Goal: Task Accomplishment & Management: Manage account settings

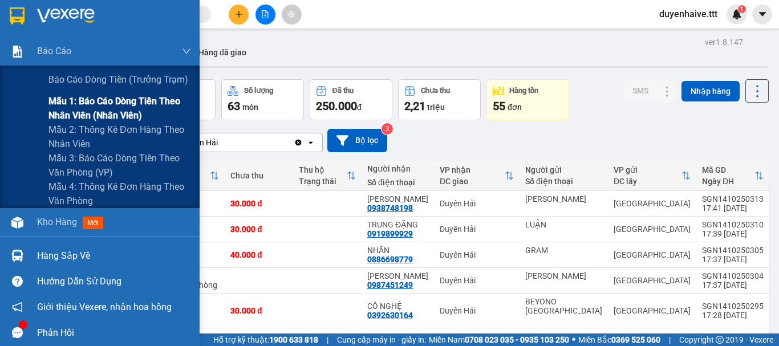
click at [77, 106] on span "Mẫu 1: Báo cáo dòng tiền theo nhân viên (nhân viên)" at bounding box center [119, 108] width 143 height 29
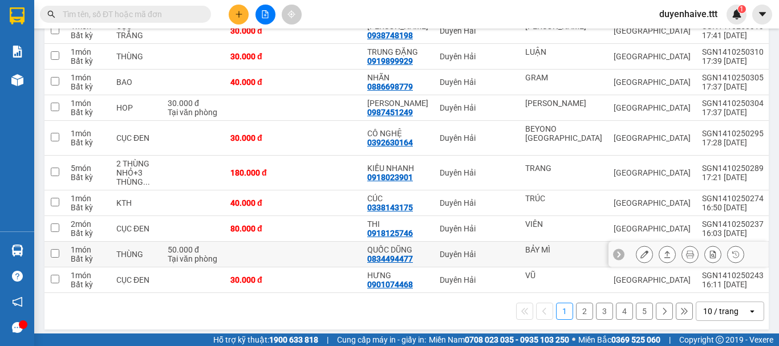
scroll to position [193, 0]
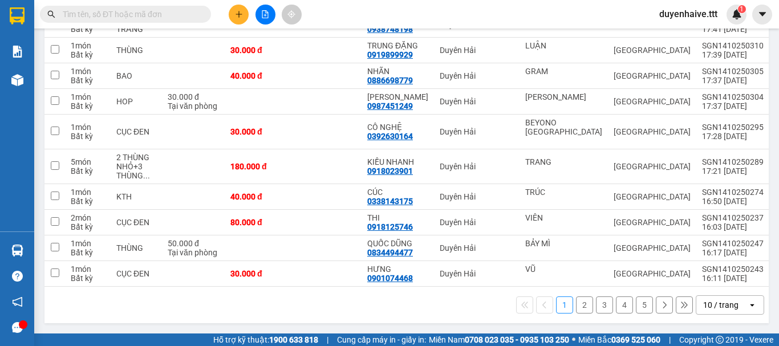
click at [710, 304] on div "10 / trang" at bounding box center [720, 305] width 35 height 11
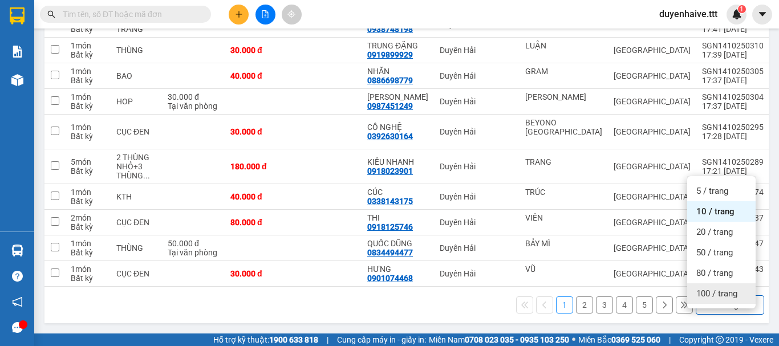
click at [713, 288] on span "100 / trang" at bounding box center [717, 293] width 41 height 11
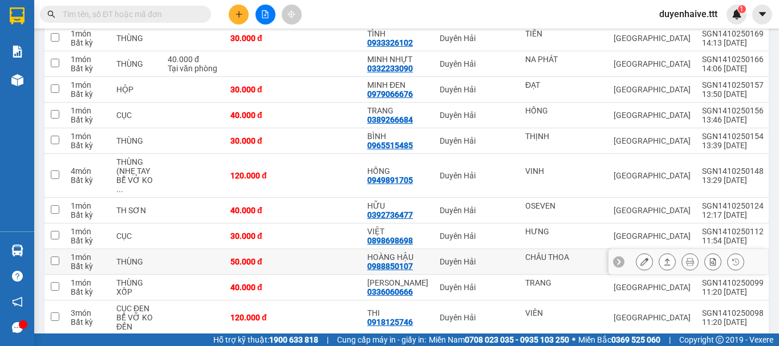
scroll to position [877, 0]
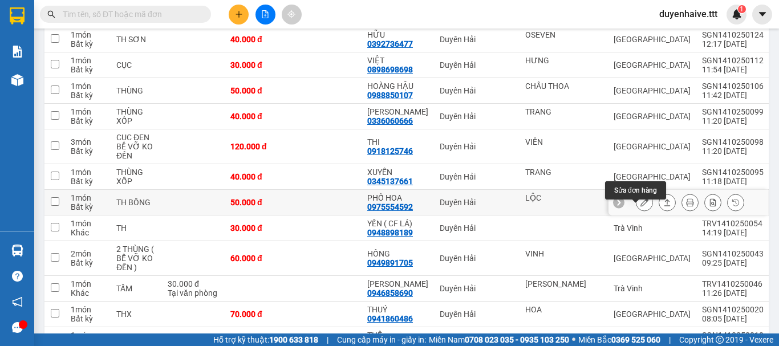
click at [641, 207] on icon at bounding box center [645, 203] width 8 height 8
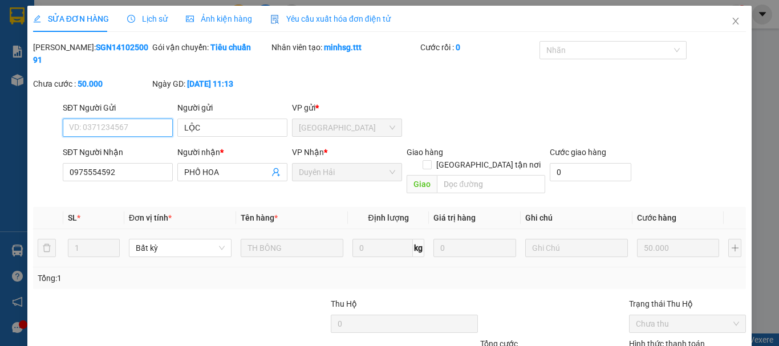
type input "LỘC"
type input "0975554592"
type input "PHỐ HOA"
type input "50.000"
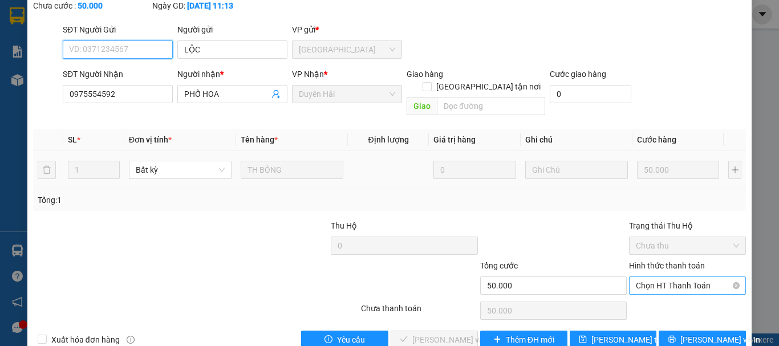
click at [667, 277] on span "Chọn HT Thanh Toán" at bounding box center [687, 285] width 103 height 17
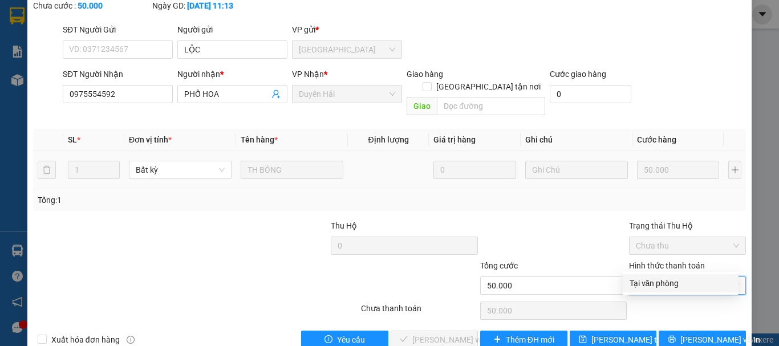
click at [657, 277] on div "Tại văn phòng" at bounding box center [681, 283] width 116 height 18
type input "0"
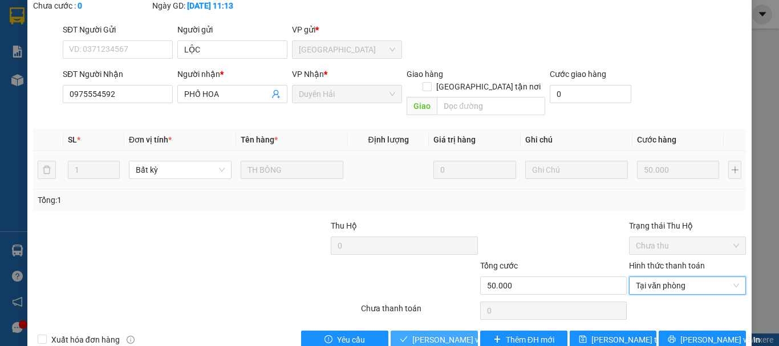
click at [440, 334] on span "[PERSON_NAME] và Giao hàng" at bounding box center [467, 340] width 110 height 13
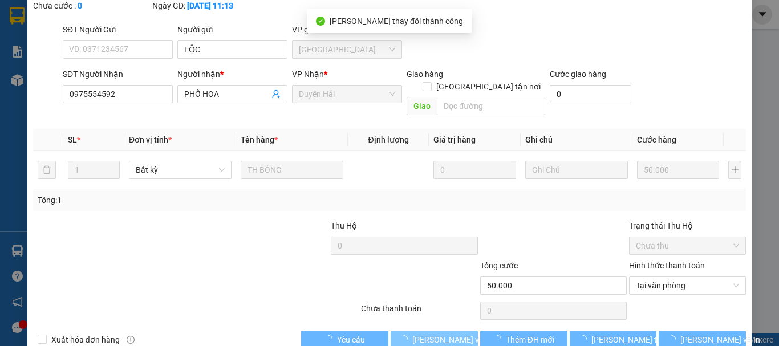
scroll to position [0, 0]
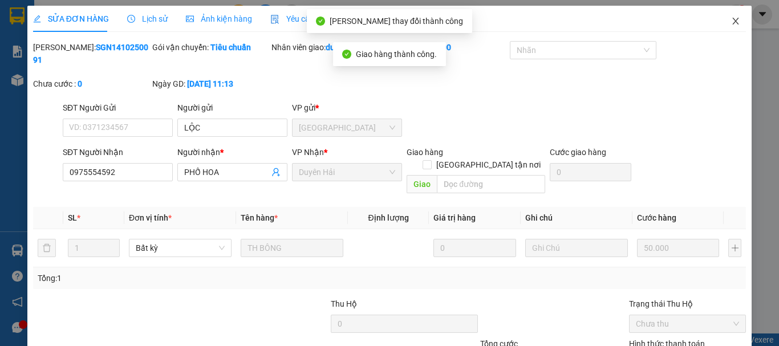
click at [731, 19] on icon "close" at bounding box center [735, 21] width 9 height 9
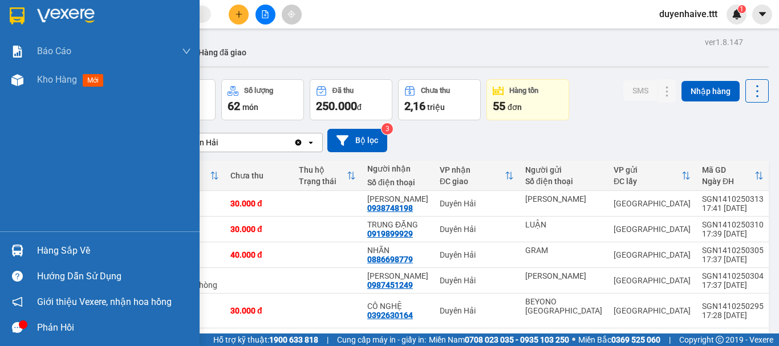
click at [68, 253] on div "Hàng sắp về" at bounding box center [114, 250] width 154 height 17
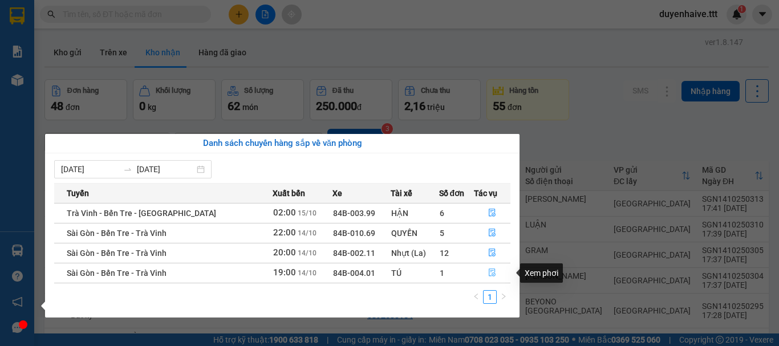
click at [488, 269] on icon "file-done" at bounding box center [492, 273] width 8 height 8
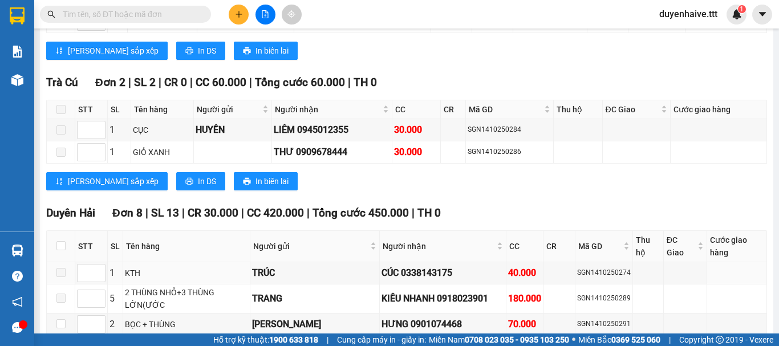
scroll to position [1418, 0]
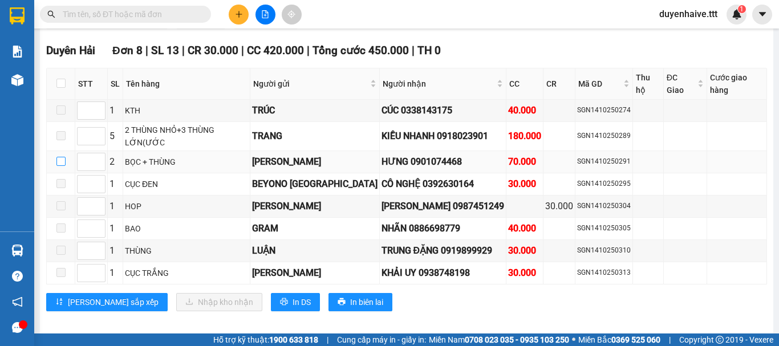
click at [59, 157] on input "checkbox" at bounding box center [60, 161] width 9 height 9
checkbox input "true"
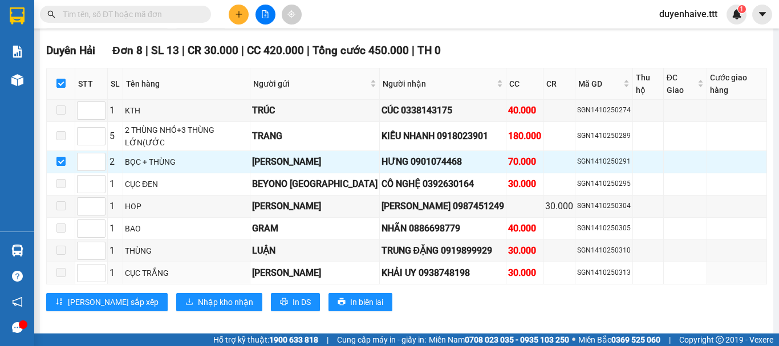
click at [166, 278] on div "[GEOGRAPHIC_DATA] 8 | SL 13 | CR 30.000 | CC 420.000 | Tổng cước 450.000 | TH 0…" at bounding box center [406, 181] width 721 height 278
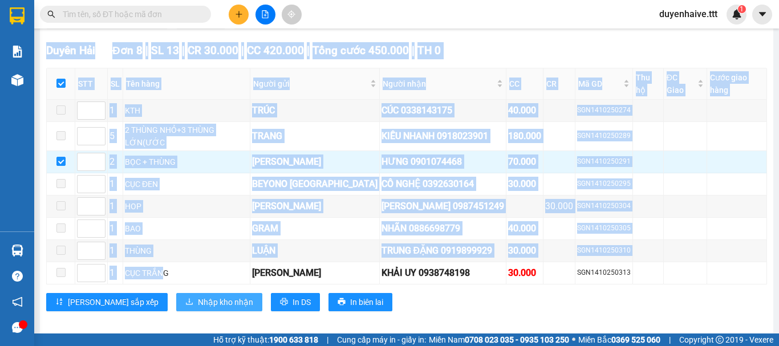
click at [198, 296] on span "Nhập kho nhận" at bounding box center [225, 302] width 55 height 13
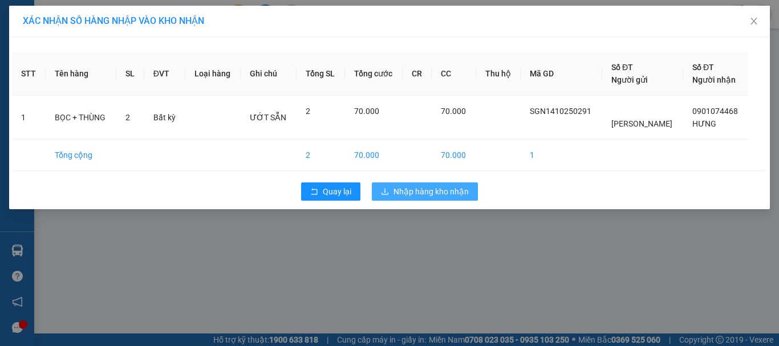
click at [421, 196] on span "Nhập hàng kho nhận" at bounding box center [431, 191] width 75 height 13
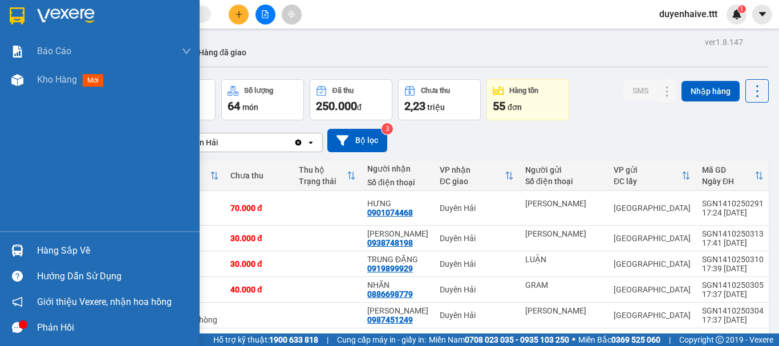
click at [79, 251] on div "Hàng sắp về" at bounding box center [114, 250] width 154 height 17
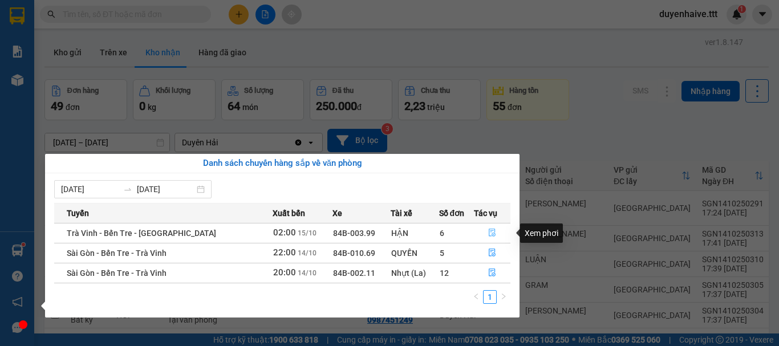
click at [489, 231] on icon "file-done" at bounding box center [492, 233] width 7 height 8
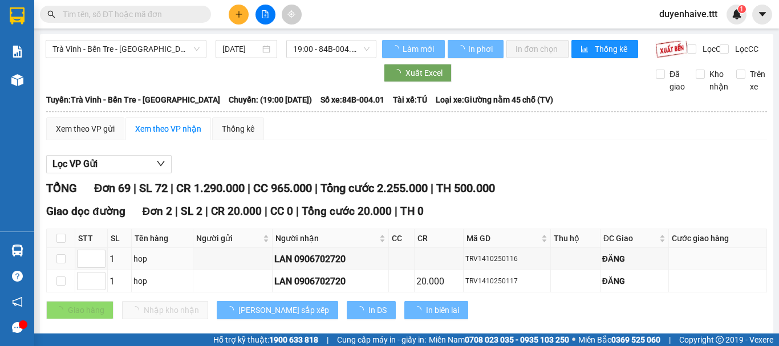
type input "[DATE]"
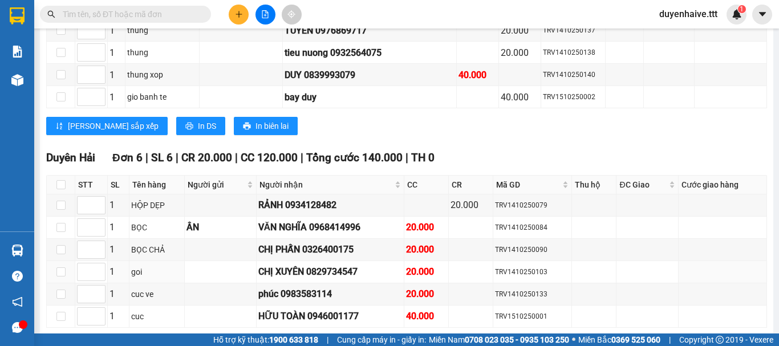
scroll to position [1719, 0]
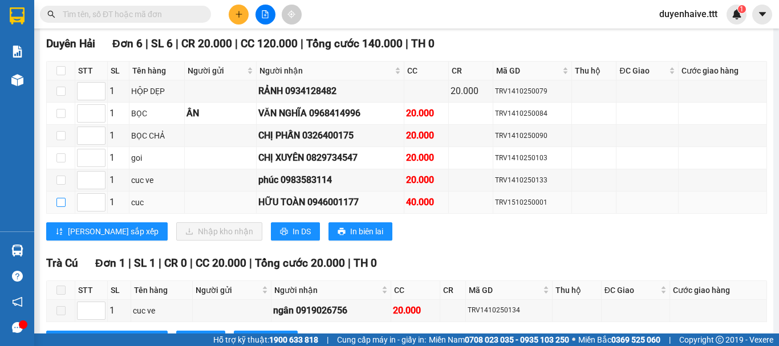
click at [63, 207] on input "checkbox" at bounding box center [60, 202] width 9 height 9
checkbox input "true"
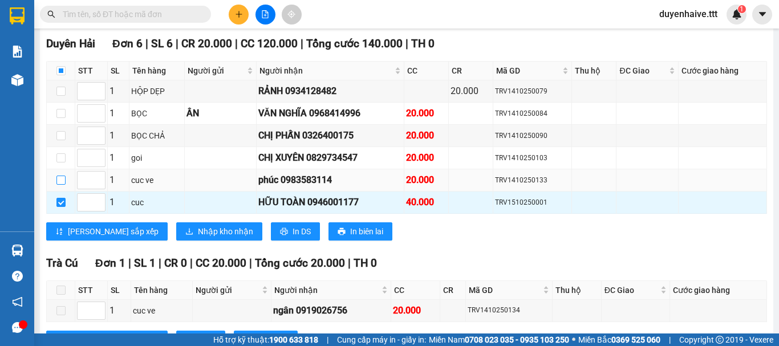
click at [62, 185] on input "checkbox" at bounding box center [60, 180] width 9 height 9
checkbox input "true"
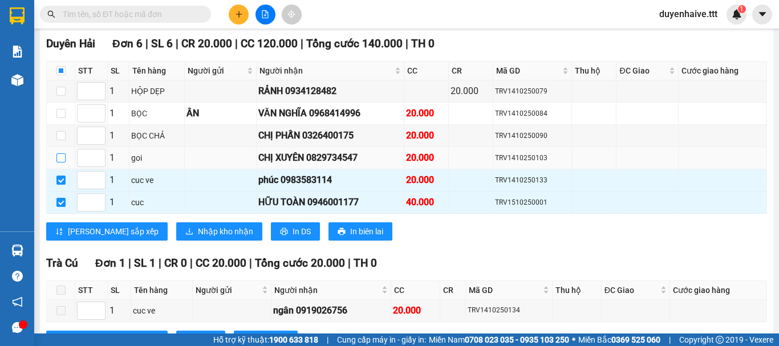
click at [60, 163] on input "checkbox" at bounding box center [60, 157] width 9 height 9
checkbox input "true"
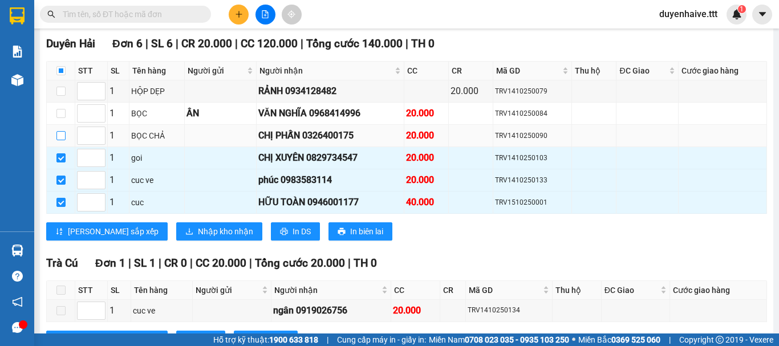
click at [62, 140] on input "checkbox" at bounding box center [60, 135] width 9 height 9
checkbox input "true"
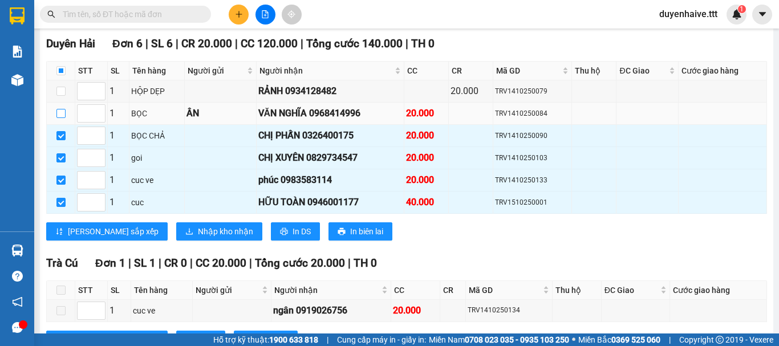
click at [59, 118] on input "checkbox" at bounding box center [60, 113] width 9 height 9
checkbox input "true"
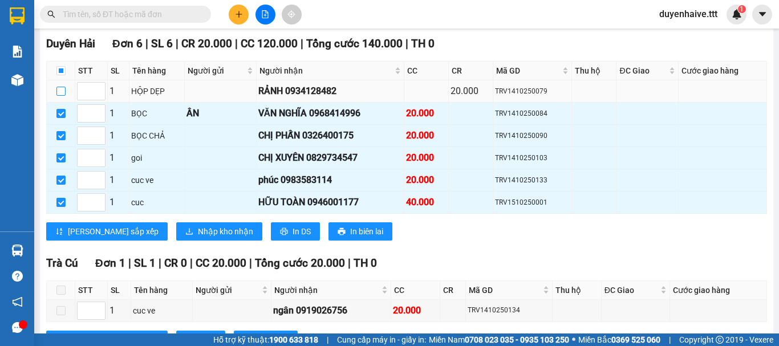
click at [57, 96] on input "checkbox" at bounding box center [60, 91] width 9 height 9
checkbox input "true"
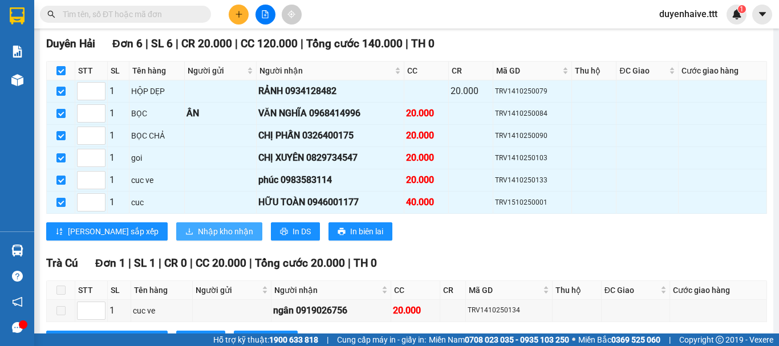
click at [198, 238] on span "Nhập kho nhận" at bounding box center [225, 231] width 55 height 13
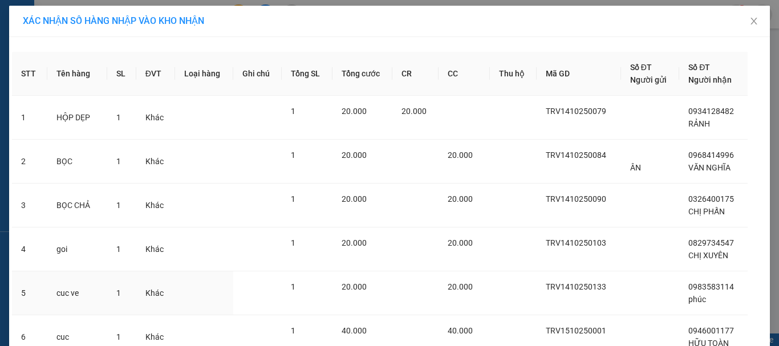
scroll to position [96, 0]
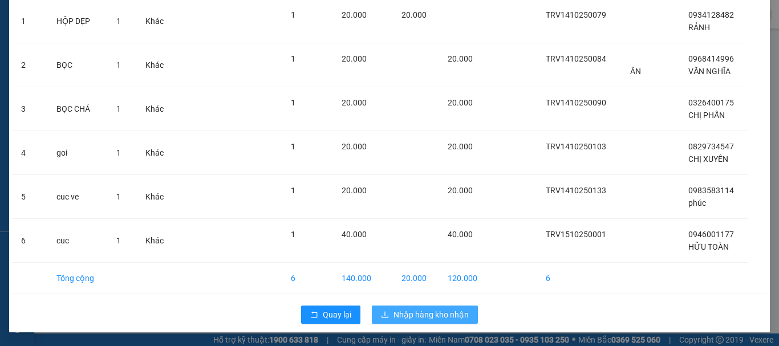
click at [442, 316] on span "Nhập hàng kho nhận" at bounding box center [431, 315] width 75 height 13
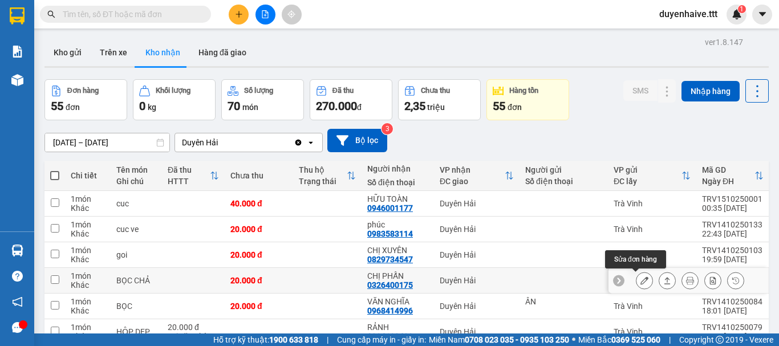
click at [641, 281] on icon at bounding box center [645, 281] width 8 height 8
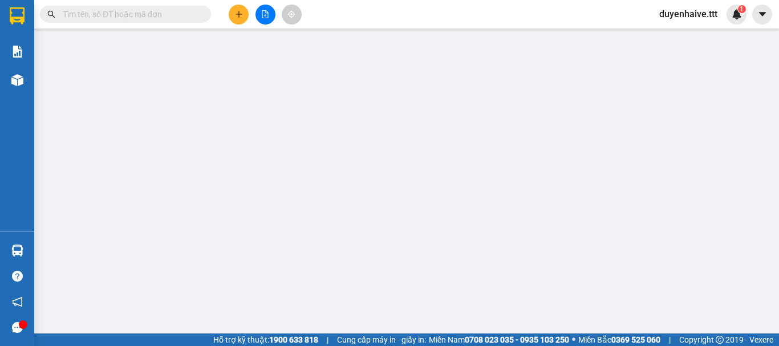
type input "0326400175"
type input "CHỊ PHẤN"
type input "20.000"
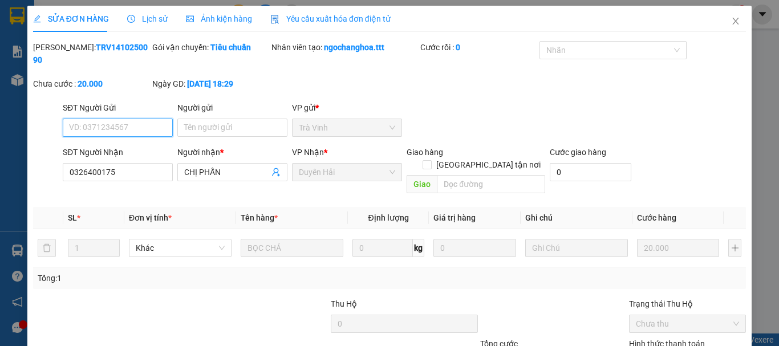
scroll to position [57, 0]
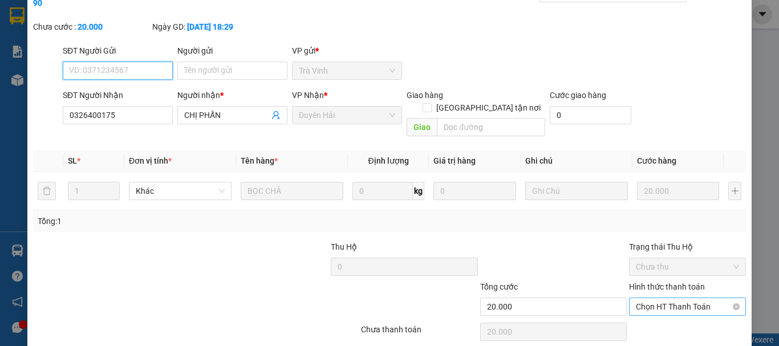
click at [667, 298] on span "Chọn HT Thanh Toán" at bounding box center [687, 306] width 103 height 17
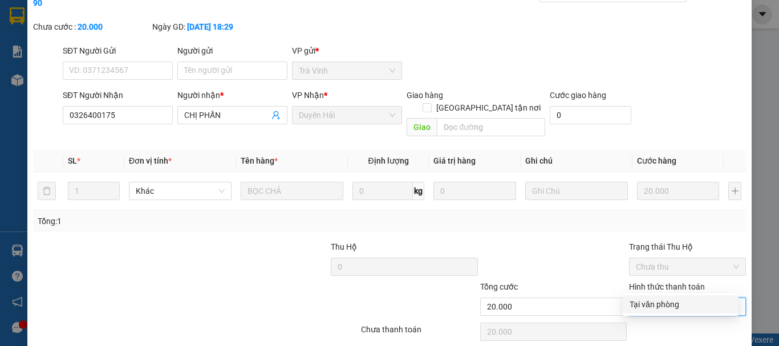
click at [667, 301] on div "Tại văn phòng" at bounding box center [681, 304] width 102 height 13
type input "0"
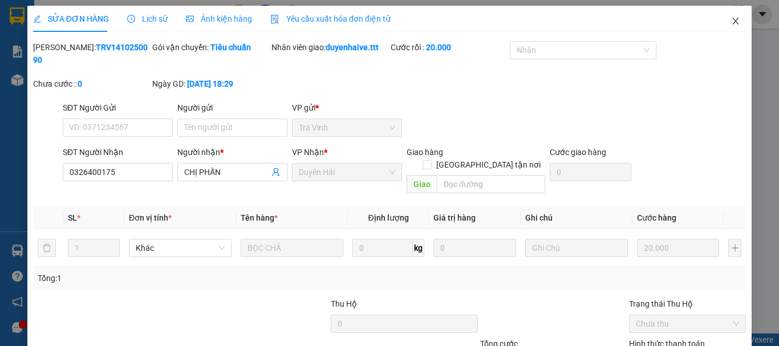
click at [727, 16] on span "Close" at bounding box center [736, 22] width 32 height 32
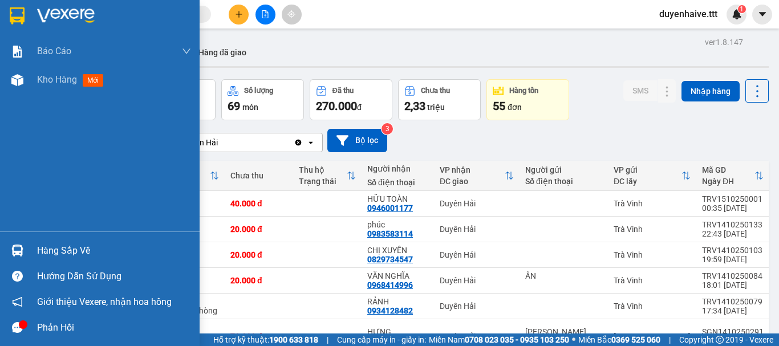
click at [66, 249] on div "Hàng sắp về" at bounding box center [114, 250] width 154 height 17
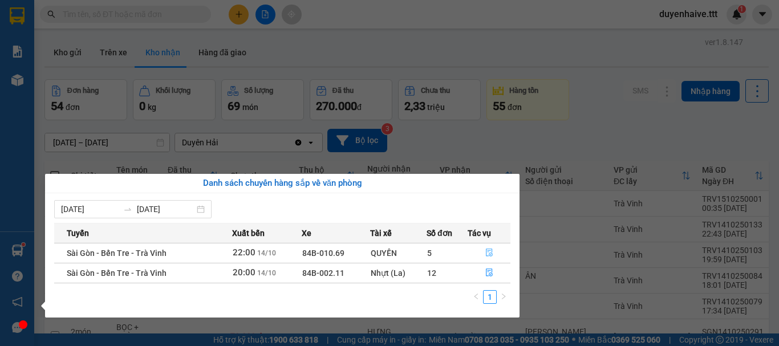
click at [489, 249] on icon "file-done" at bounding box center [489, 253] width 8 height 8
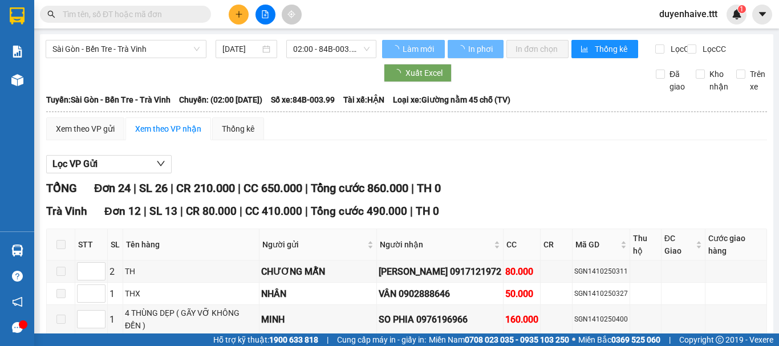
type input "[DATE]"
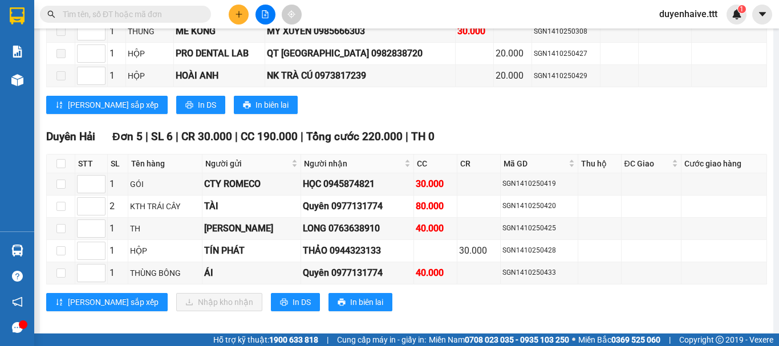
scroll to position [775, 0]
click at [58, 159] on input "checkbox" at bounding box center [60, 163] width 9 height 9
checkbox input "true"
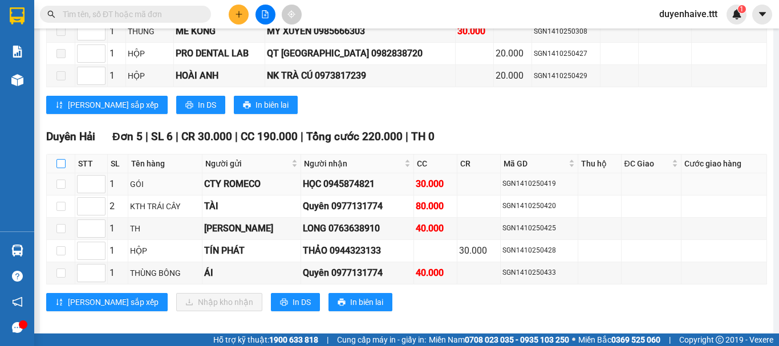
checkbox input "true"
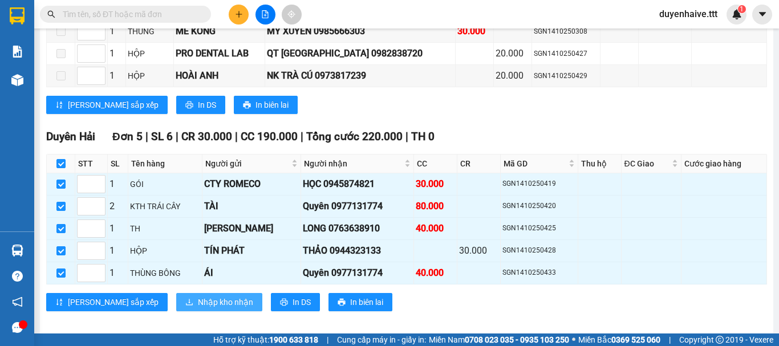
click at [198, 296] on span "Nhập kho nhận" at bounding box center [225, 302] width 55 height 13
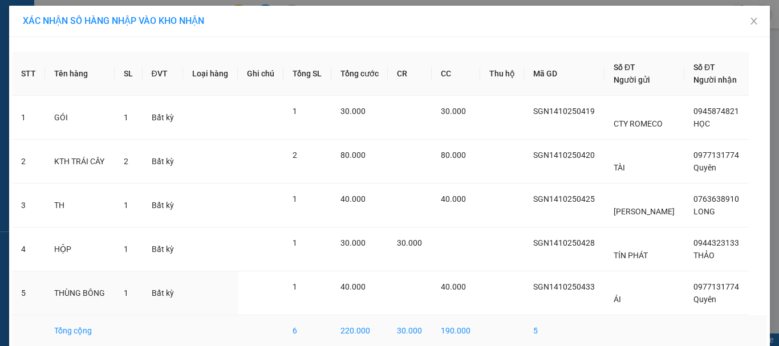
scroll to position [52, 0]
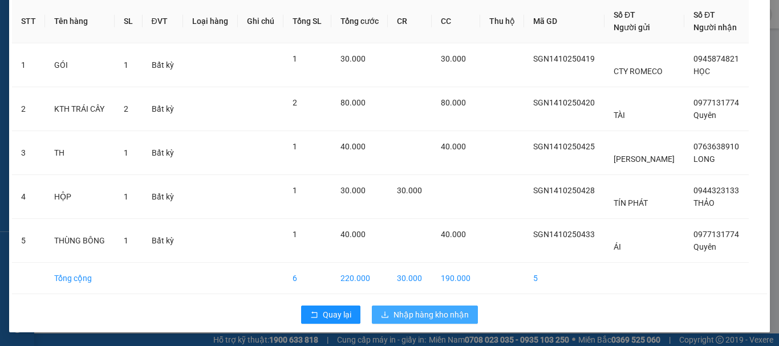
click at [443, 315] on span "Nhập hàng kho nhận" at bounding box center [431, 315] width 75 height 13
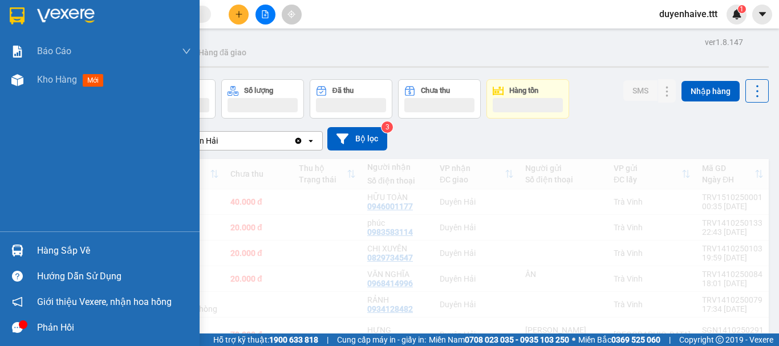
click at [69, 249] on div "Hàng sắp về" at bounding box center [114, 250] width 154 height 17
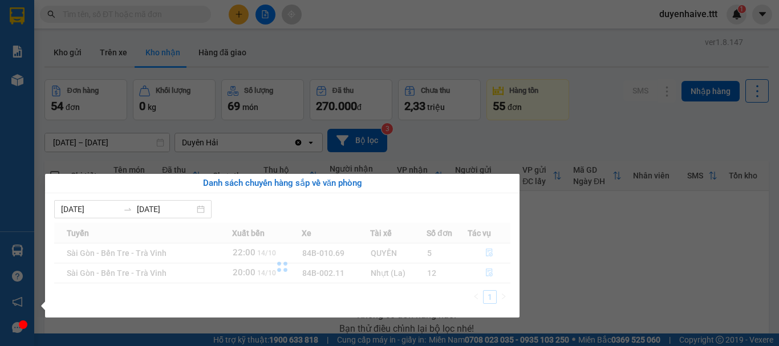
click at [548, 225] on section "Kết quả tìm kiếm ( 0 ) Bộ lọc No Data duyenhaive.ttt 1 Báo cáo Báo cáo dòng tiề…" at bounding box center [389, 173] width 779 height 346
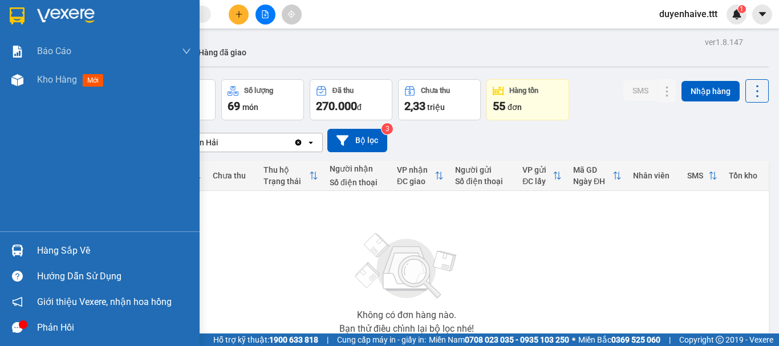
click at [49, 246] on div "Hàng sắp về" at bounding box center [114, 250] width 154 height 17
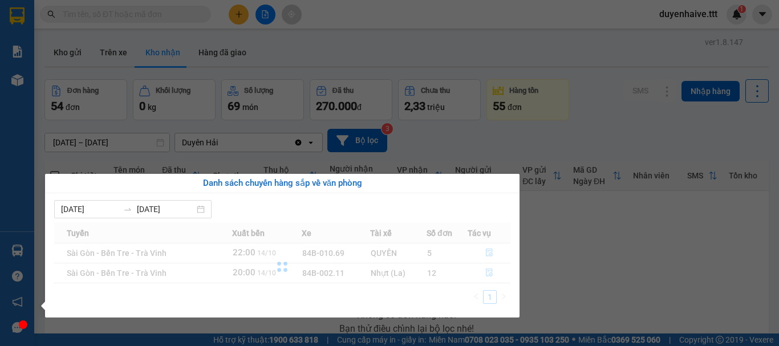
click at [450, 64] on section "Kết quả tìm kiếm ( 0 ) Bộ lọc No Data duyenhaive.ttt 1 Báo cáo Báo cáo dòng tiề…" at bounding box center [389, 173] width 779 height 346
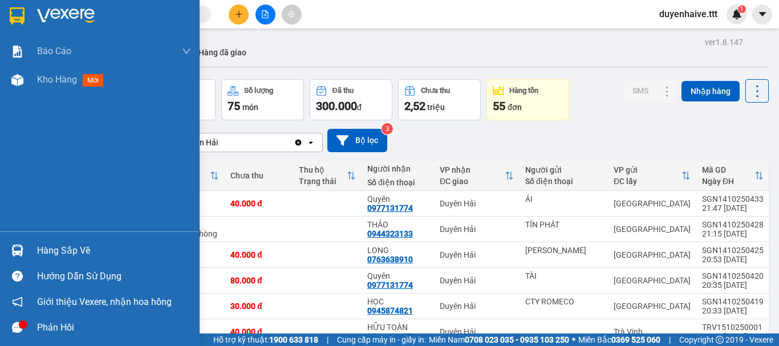
click at [55, 245] on div "Hàng sắp về" at bounding box center [114, 250] width 154 height 17
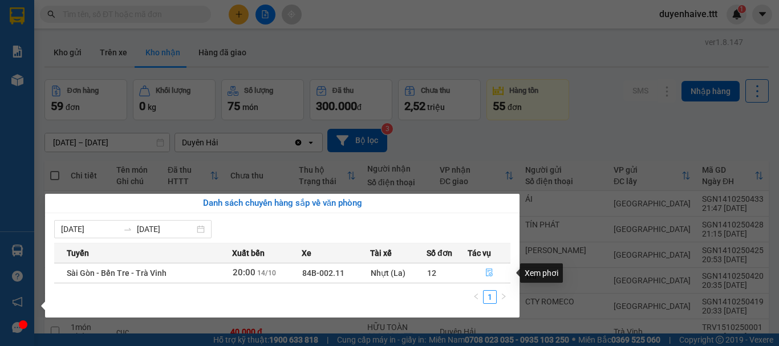
click at [487, 269] on icon "file-done" at bounding box center [489, 273] width 8 height 8
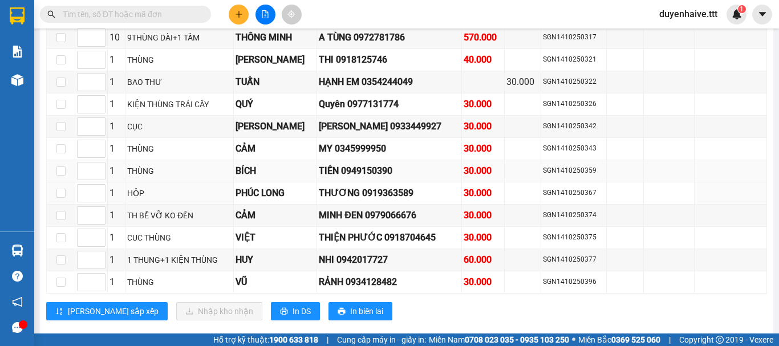
scroll to position [2111, 0]
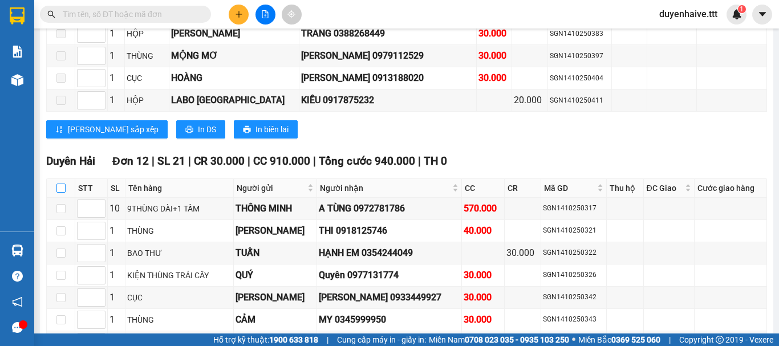
click at [60, 193] on input "checkbox" at bounding box center [60, 188] width 9 height 9
checkbox input "true"
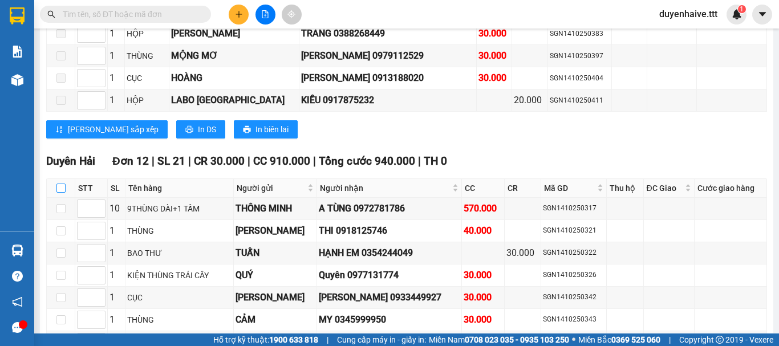
checkbox input "true"
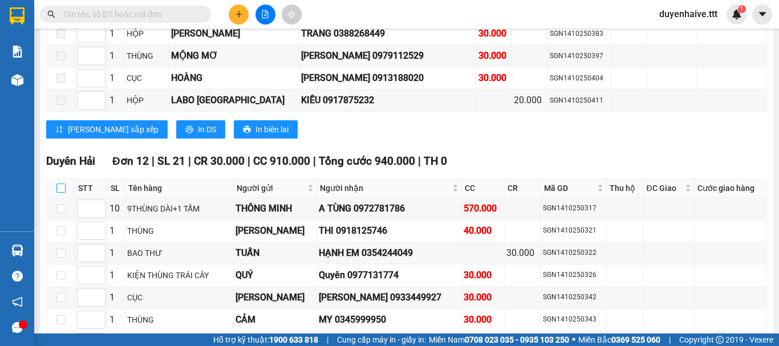
checkbox input "true"
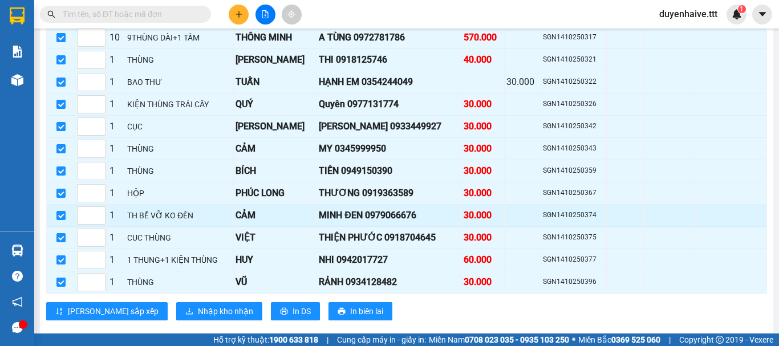
scroll to position [2311, 0]
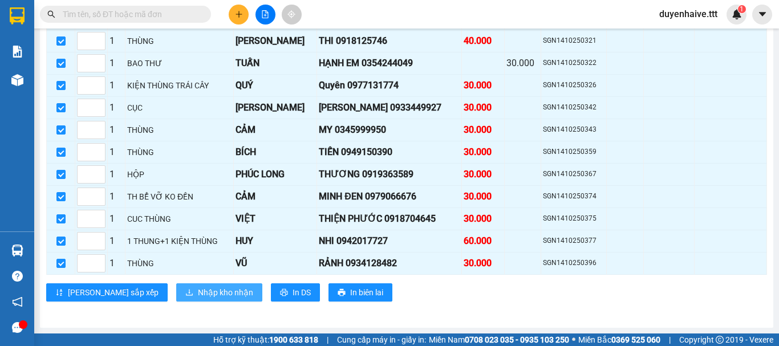
click at [176, 285] on button "Nhập kho nhận" at bounding box center [219, 293] width 86 height 18
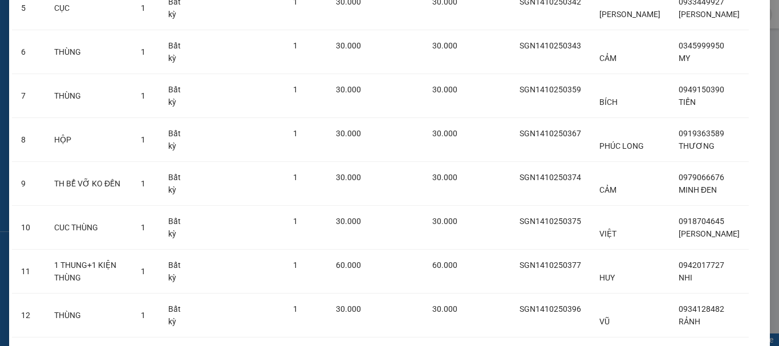
scroll to position [385, 0]
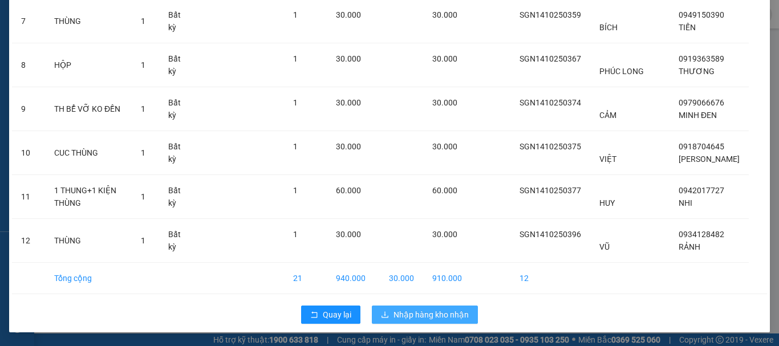
click at [418, 315] on span "Nhập hàng kho nhận" at bounding box center [431, 315] width 75 height 13
